Goal: Task Accomplishment & Management: Use online tool/utility

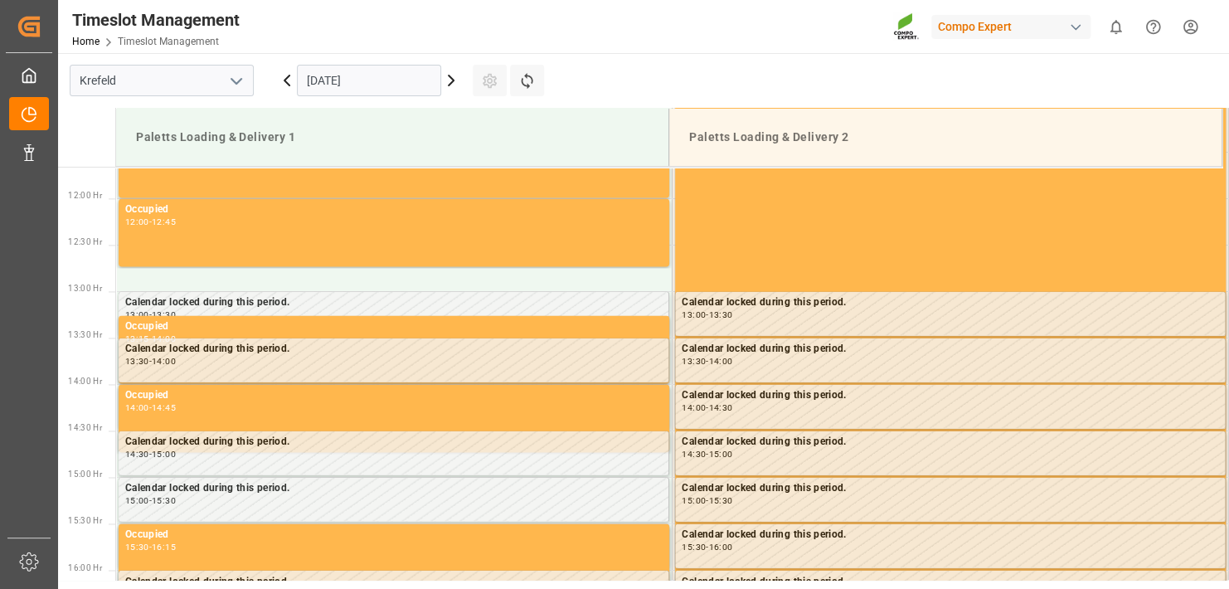
scroll to position [1197, 0]
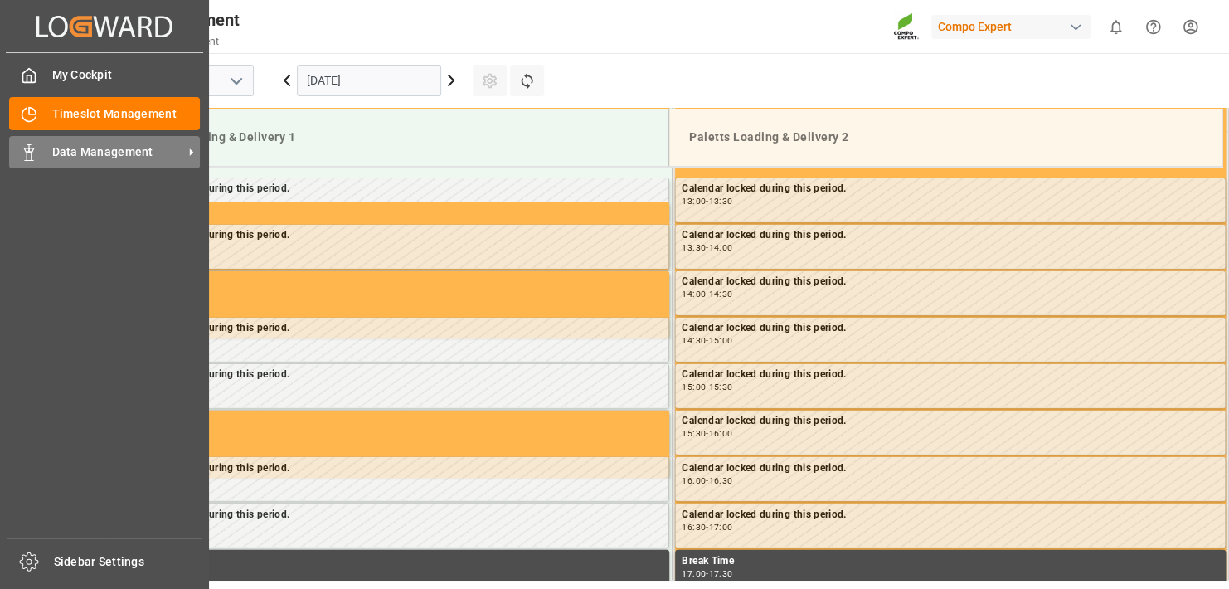
click at [176, 145] on span "Data Management" at bounding box center [117, 151] width 131 height 17
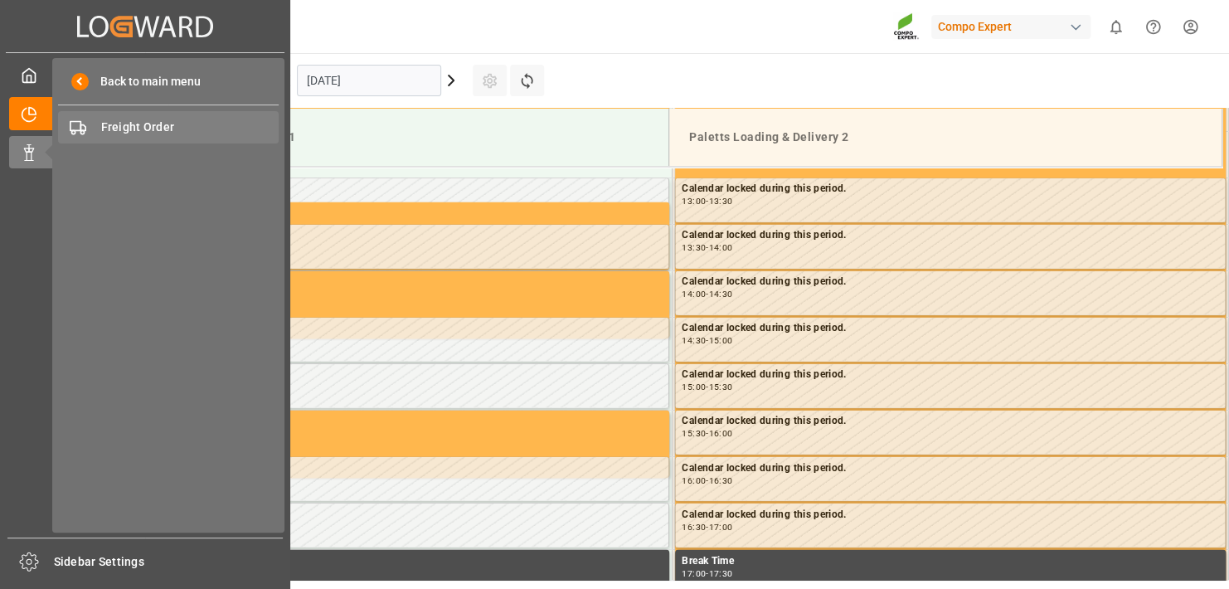
click at [176, 138] on div "Freight Order Freight Order" at bounding box center [168, 127] width 221 height 32
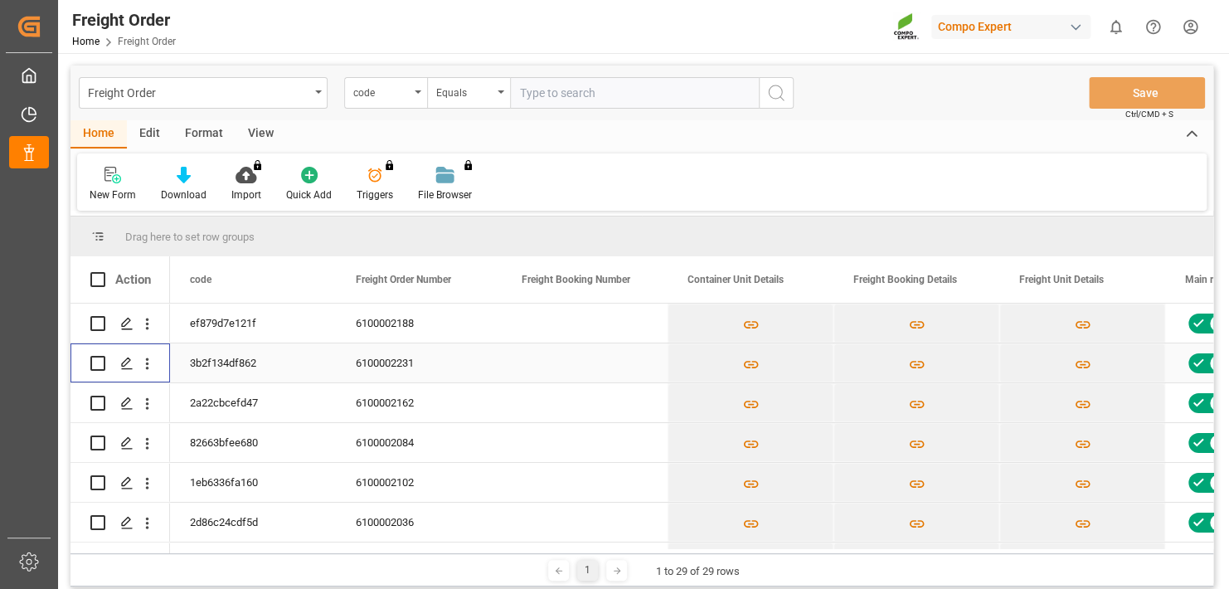
click at [104, 367] on input "Press Space to toggle row selection (unchecked)" at bounding box center [97, 363] width 15 height 15
checkbox input "true"
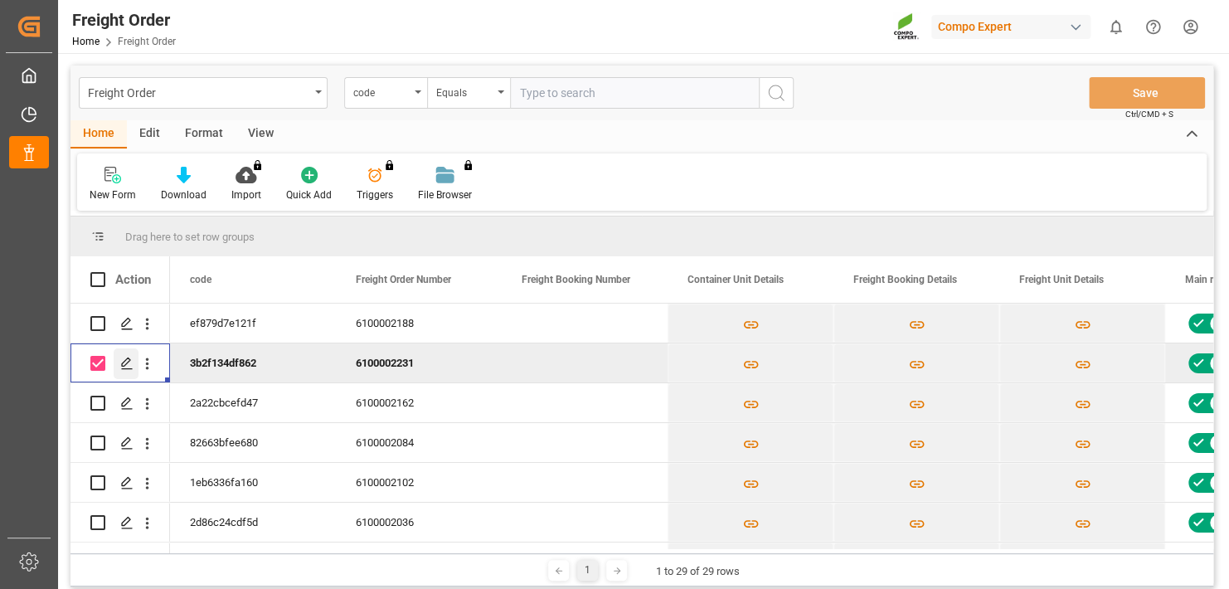
click at [122, 363] on polygon "Press SPACE to deselect this row." at bounding box center [126, 362] width 8 height 8
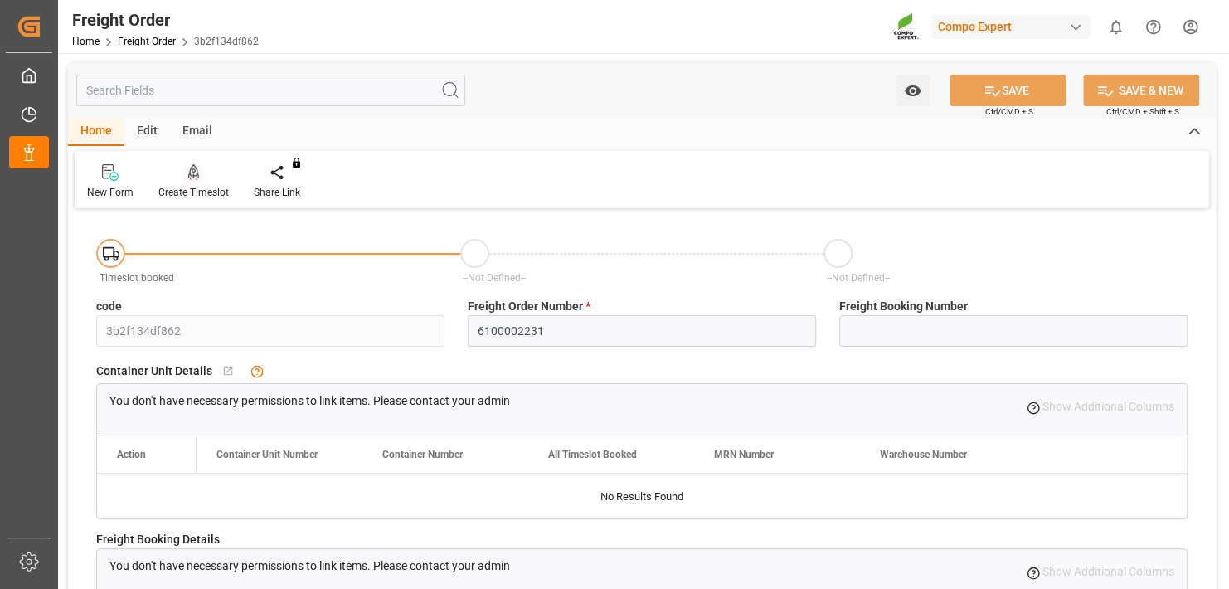
click at [205, 187] on div "Create Timeslot" at bounding box center [193, 192] width 70 height 15
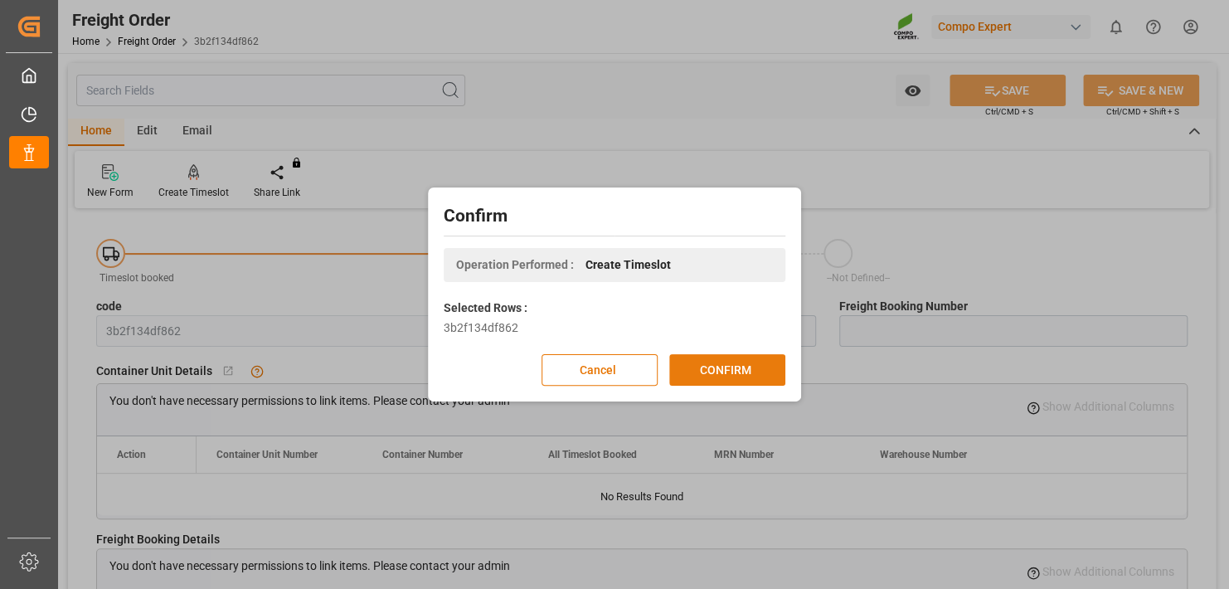
click at [721, 361] on button "CONFIRM" at bounding box center [727, 370] width 116 height 32
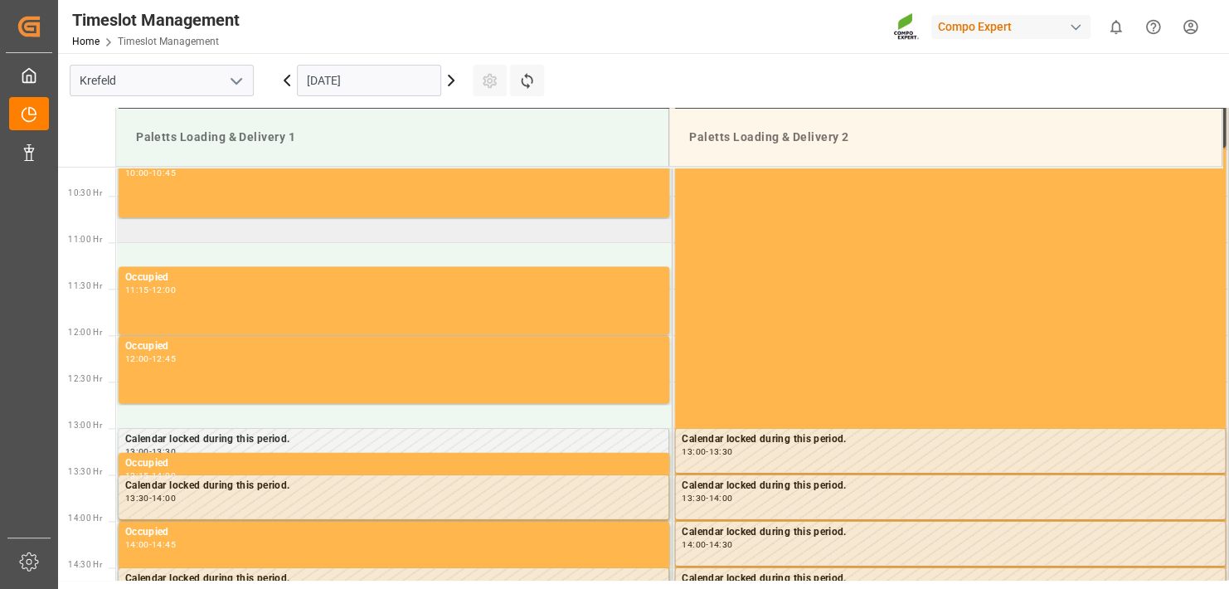
scroll to position [948, 0]
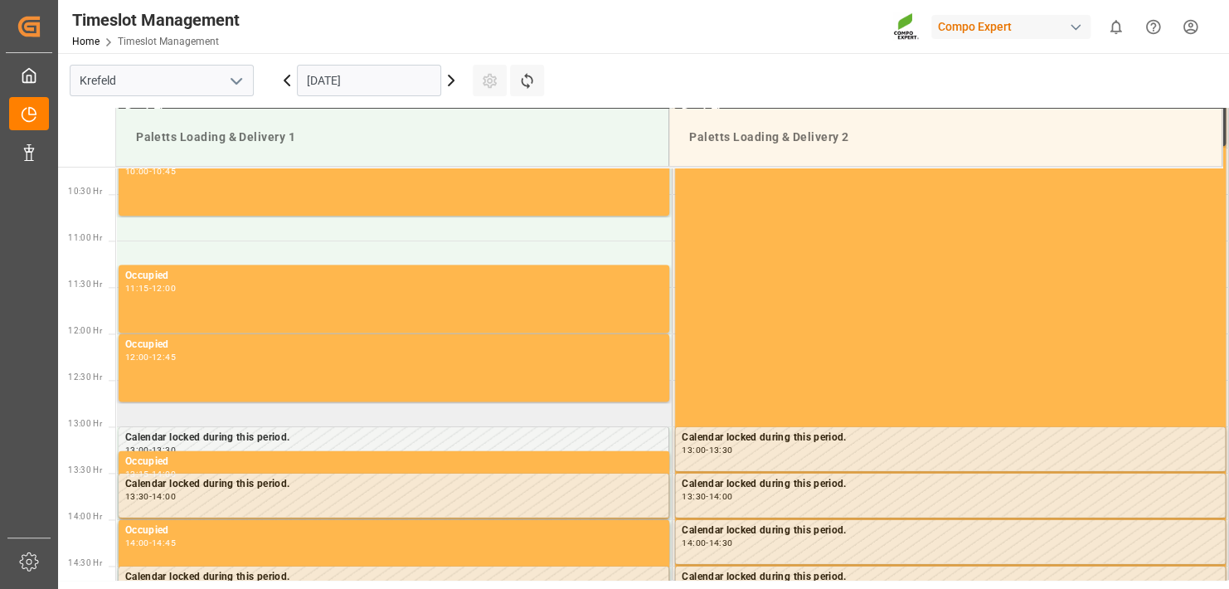
click at [160, 417] on td at bounding box center [394, 403] width 556 height 46
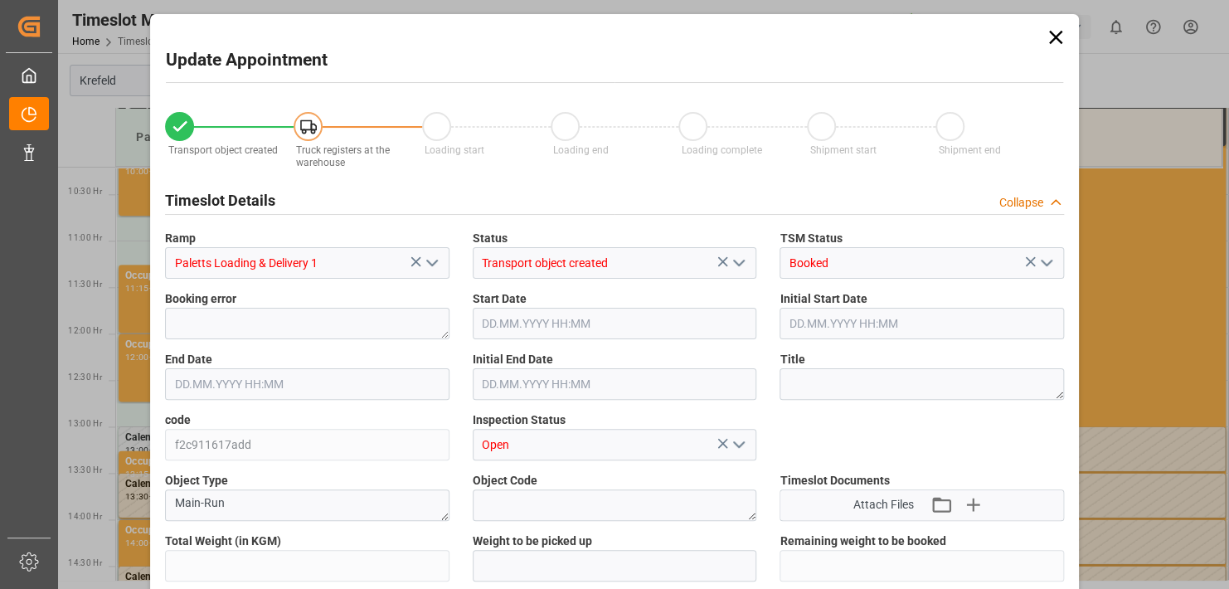
type input "8158.4"
type input "0"
type input "[DATE] 12:30"
type input "[DATE] 13:00"
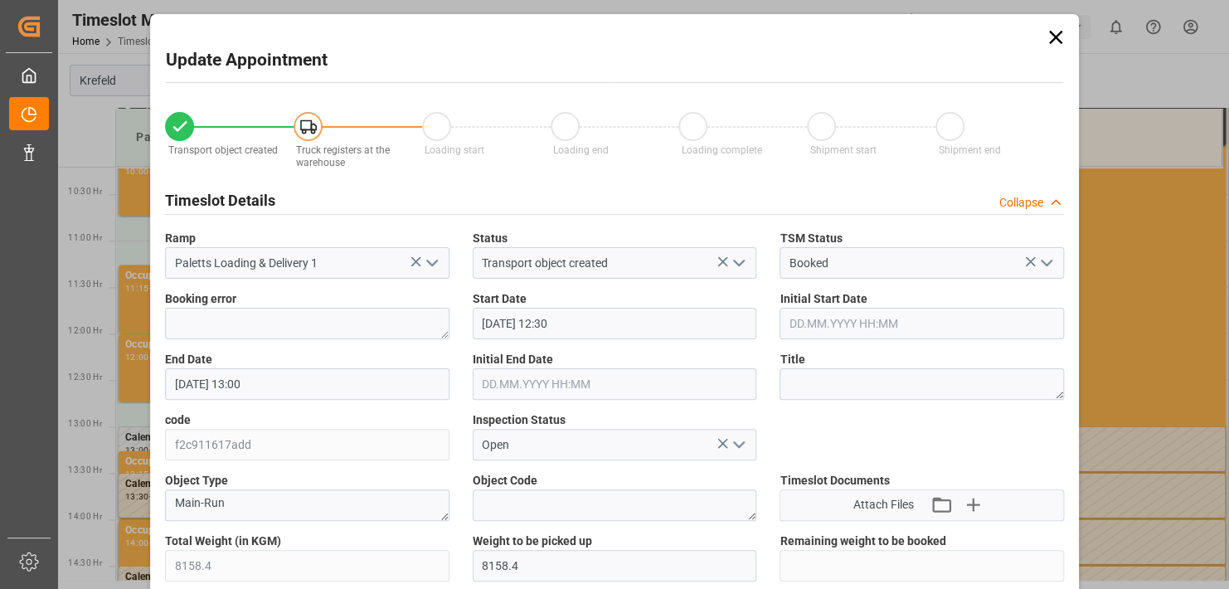
type input "[DATE] 14:14"
type input "[DATE] 11:35"
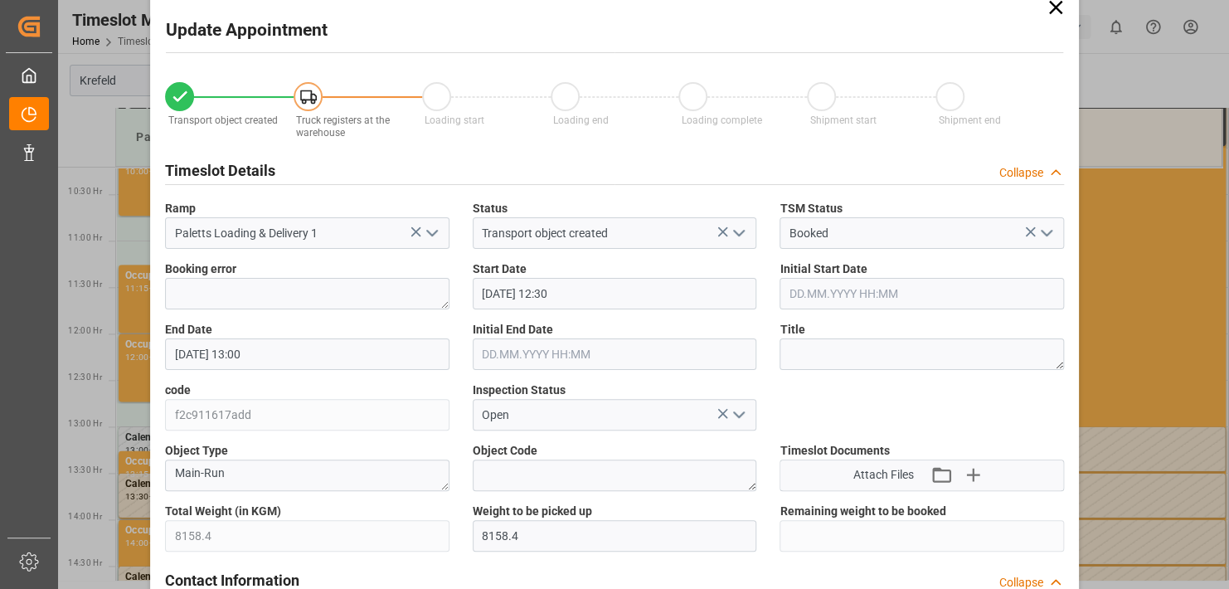
scroll to position [0, 0]
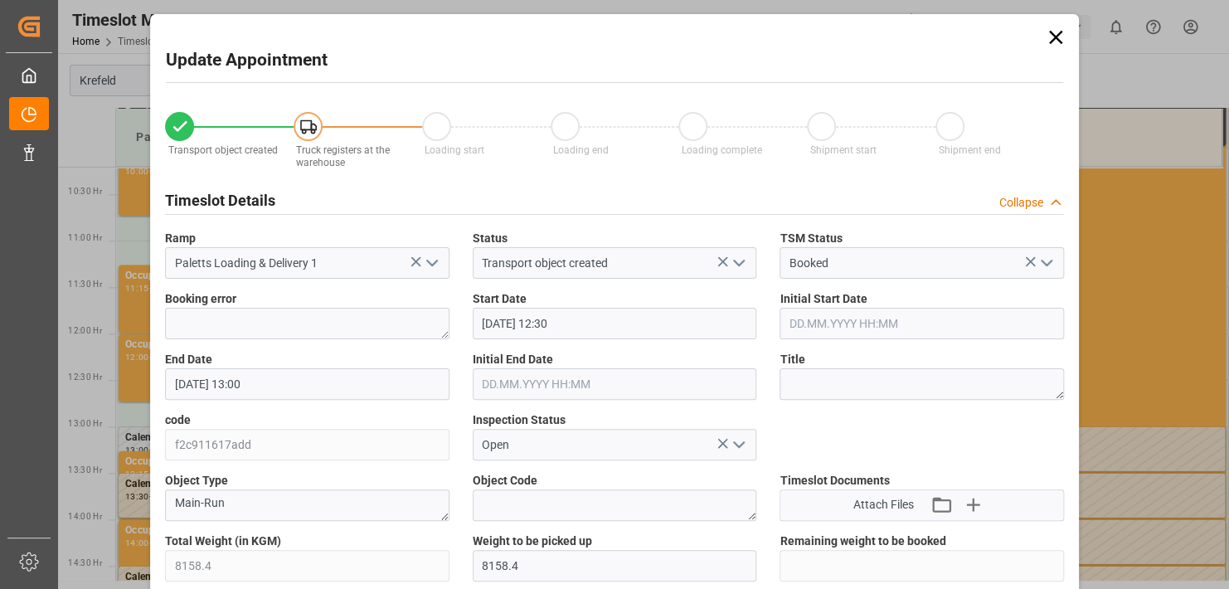
click at [1052, 31] on icon at bounding box center [1055, 37] width 23 height 23
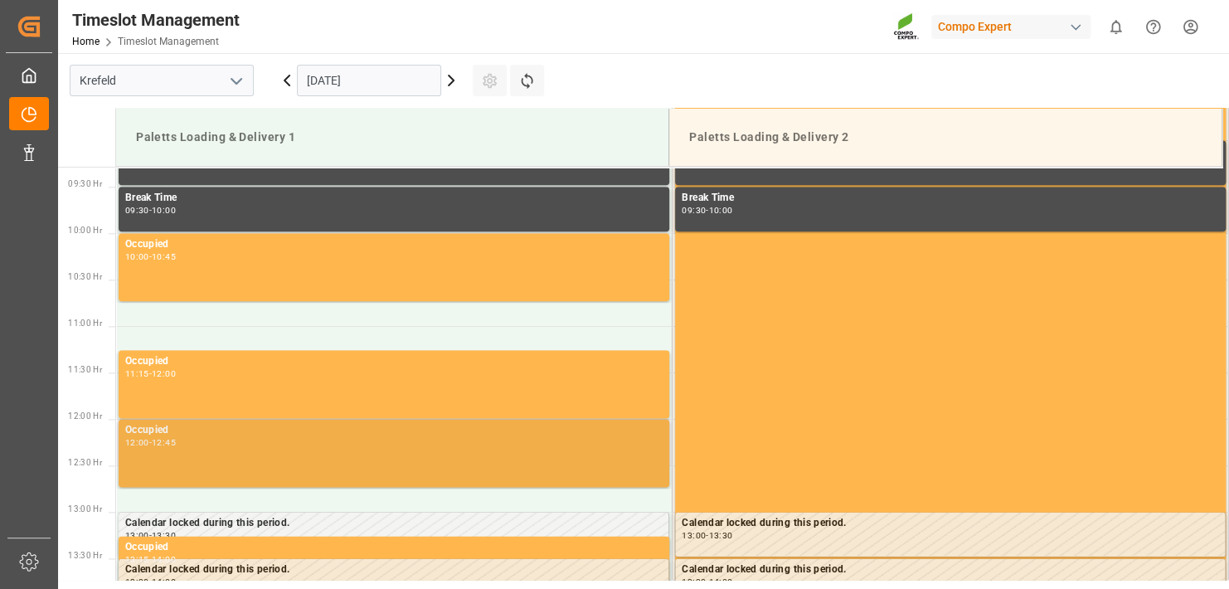
scroll to position [948, 0]
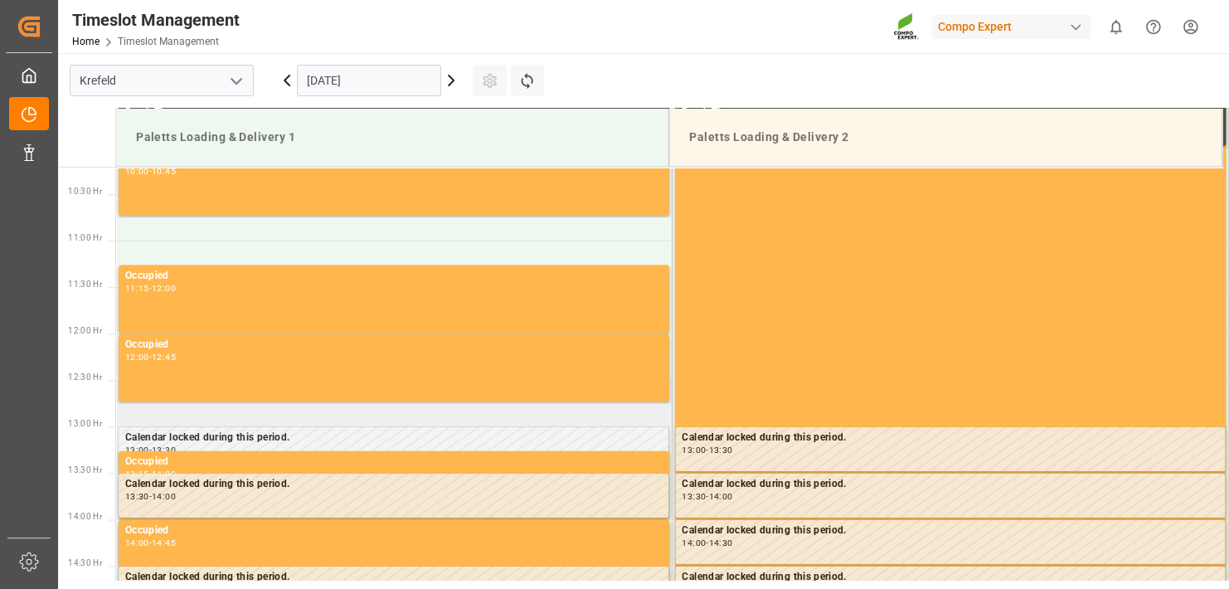
click at [153, 417] on td at bounding box center [394, 403] width 556 height 46
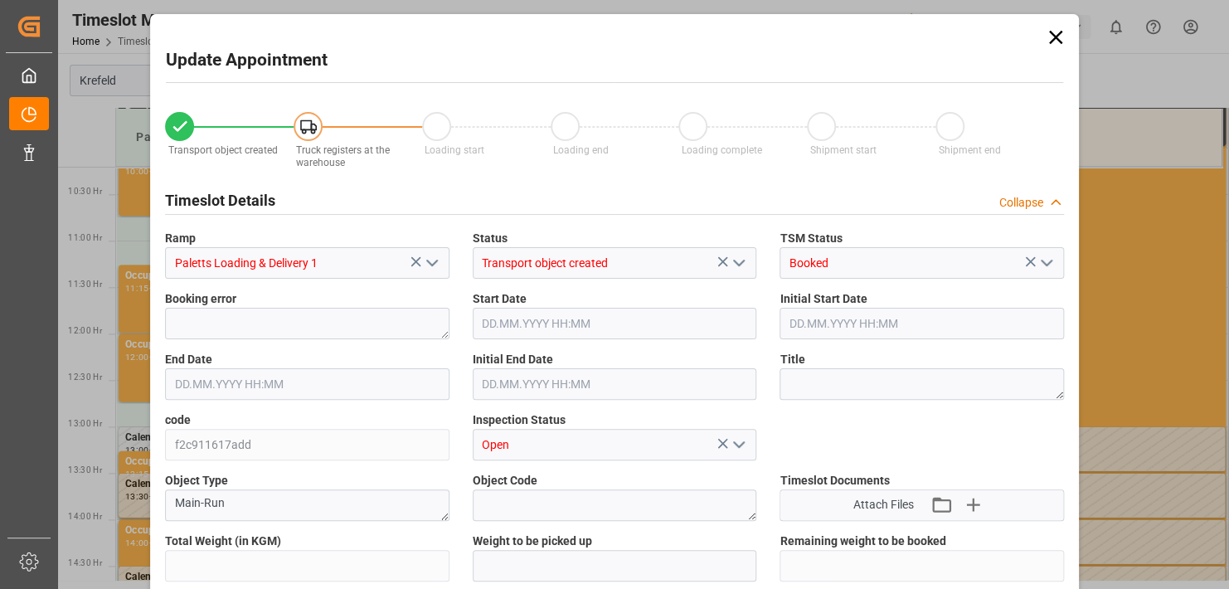
type input "8158.4"
type input "0"
type input "[DATE] 12:30"
type input "[DATE] 13:00"
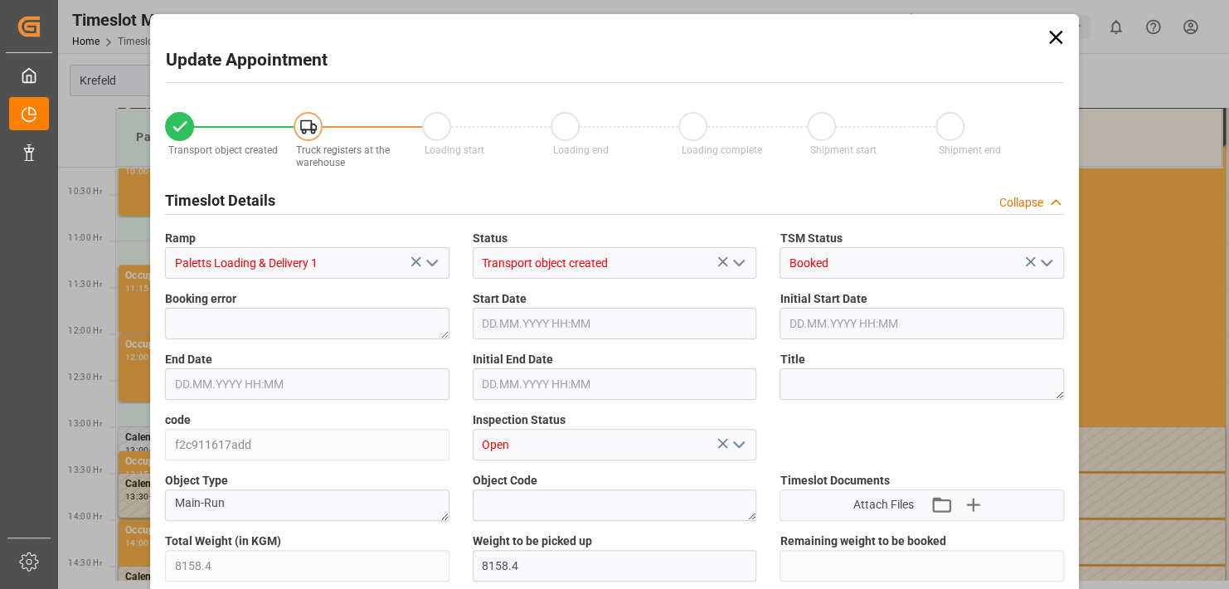
type input "[DATE] 14:14"
type input "[DATE] 11:35"
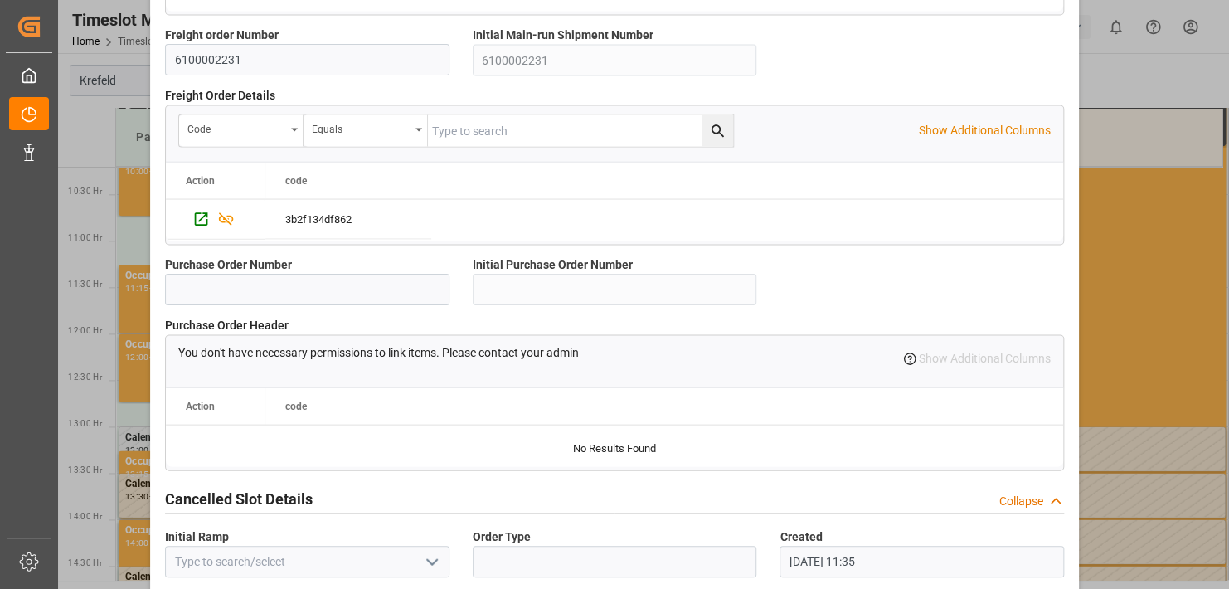
scroll to position [1593, 0]
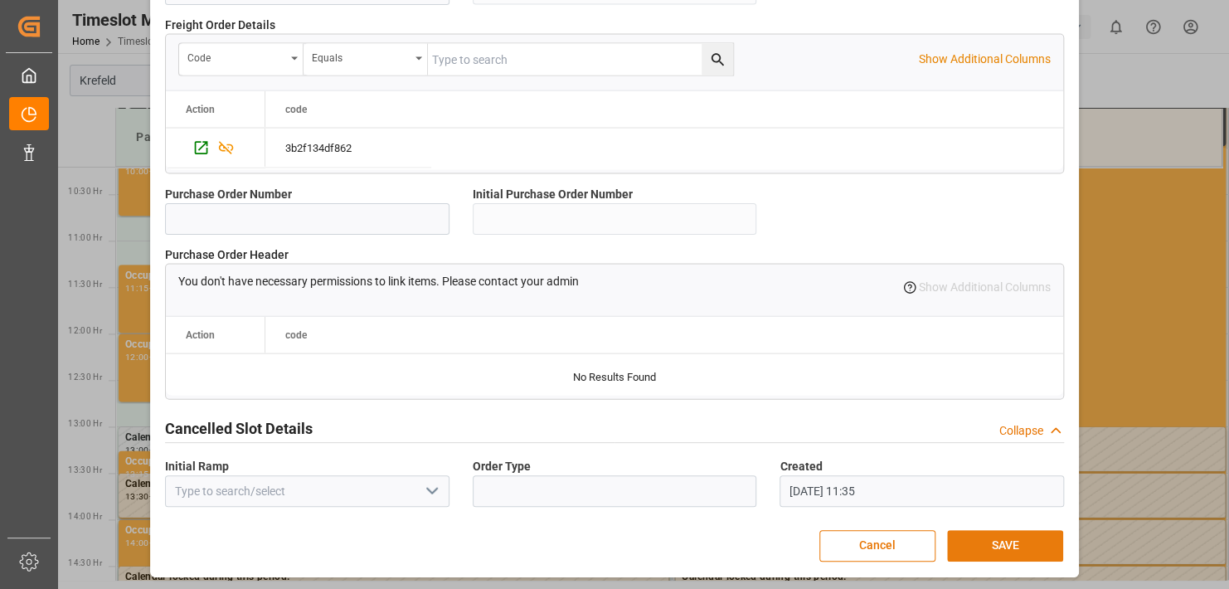
click at [993, 537] on button "SAVE" at bounding box center [1005, 546] width 116 height 32
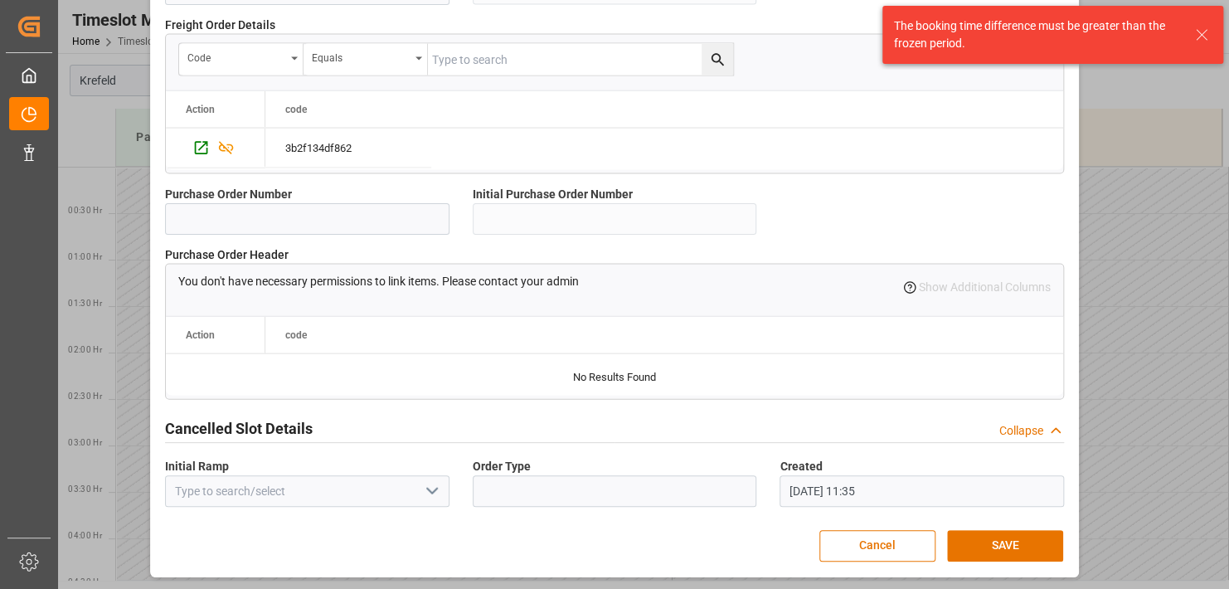
drag, startPoint x: 1203, startPoint y: 33, endPoint x: 994, endPoint y: 110, distance: 222.8
click at [1203, 34] on icon at bounding box center [1202, 35] width 20 height 20
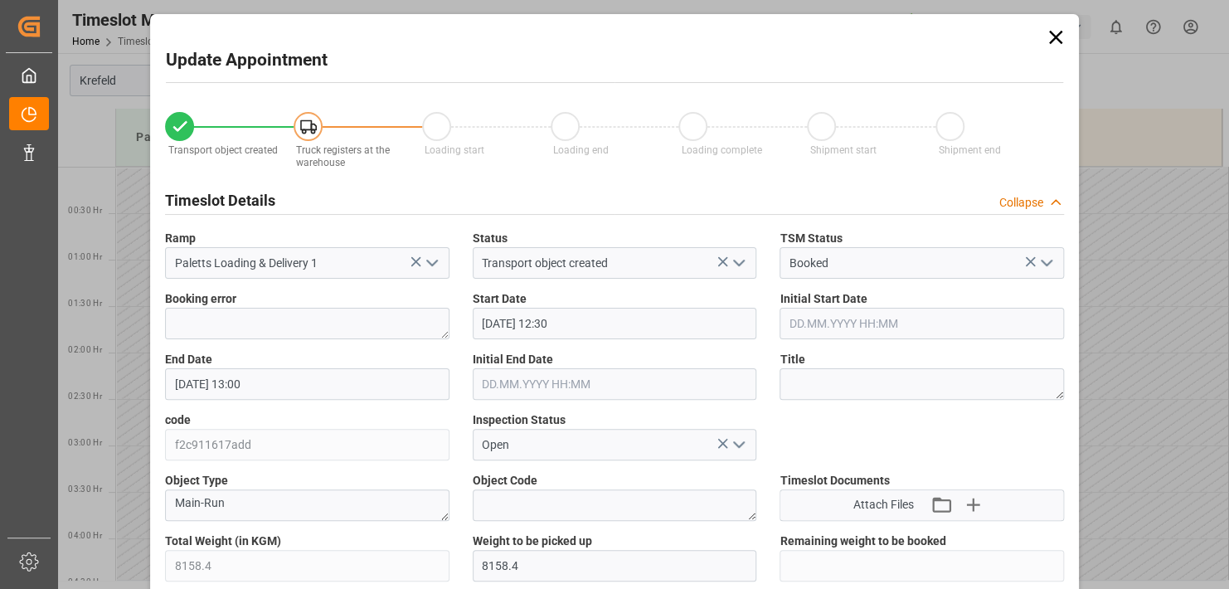
click at [1056, 38] on icon at bounding box center [1055, 37] width 23 height 23
